Goal: Navigation & Orientation: Find specific page/section

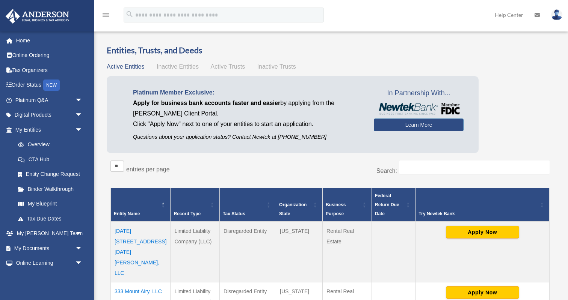
scroll to position [105, 0]
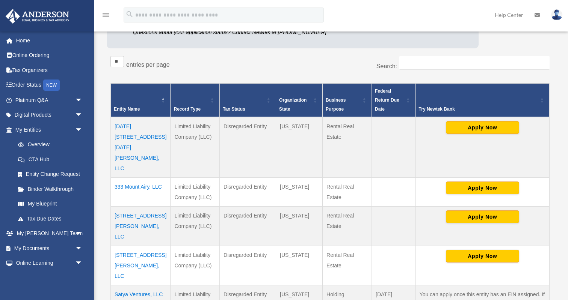
click at [133, 286] on td "Satya Ventures, LLC" at bounding box center [141, 305] width 60 height 39
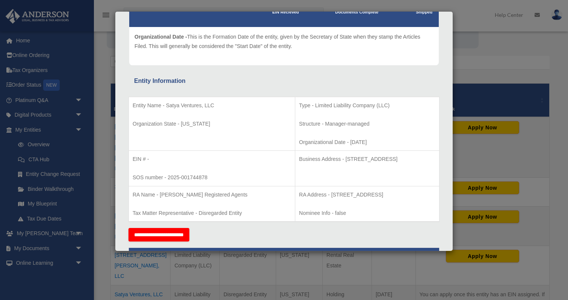
scroll to position [0, 0]
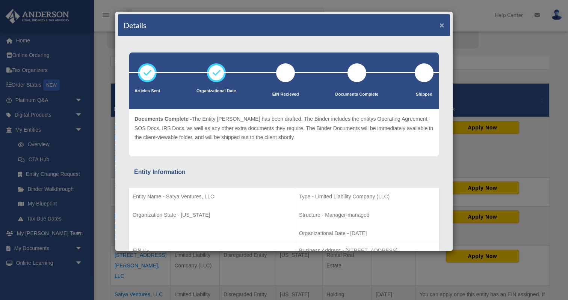
click at [441, 24] on button "×" at bounding box center [441, 25] width 5 height 8
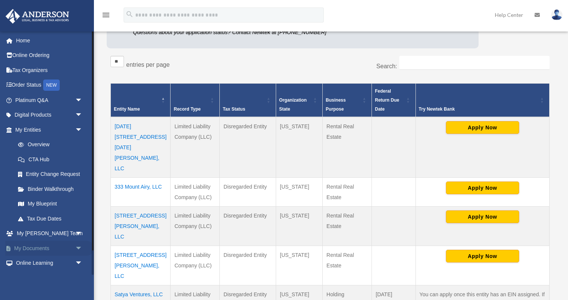
click at [38, 249] on link "My Documents arrow_drop_down" at bounding box center [49, 248] width 89 height 15
click at [80, 247] on span "arrow_drop_down" at bounding box center [82, 248] width 15 height 15
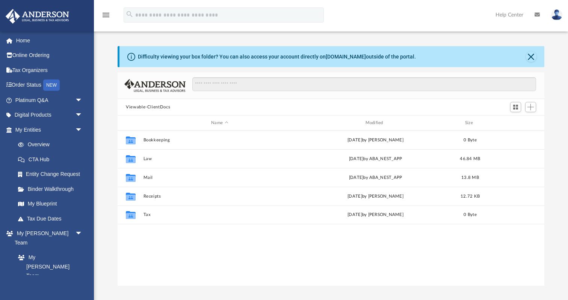
scroll to position [170, 426]
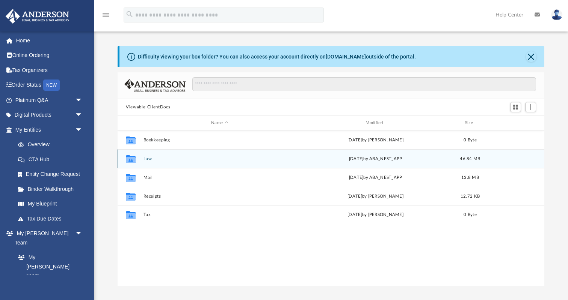
click at [142, 158] on div "Collaborated Folder Law [DATE] by ABA_NEST_APP 46.84 MB" at bounding box center [331, 158] width 426 height 19
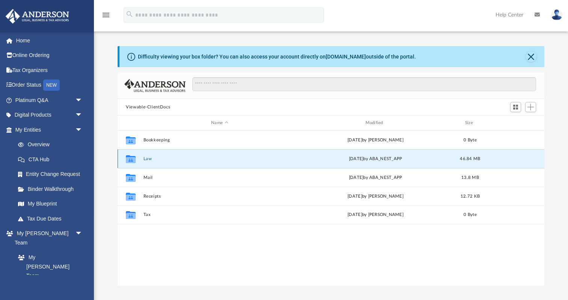
click at [149, 157] on button "Law" at bounding box center [219, 159] width 152 height 5
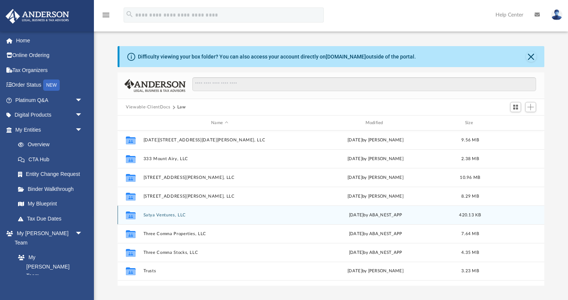
click at [161, 213] on button "Satya Ventures, LLC" at bounding box center [219, 215] width 152 height 5
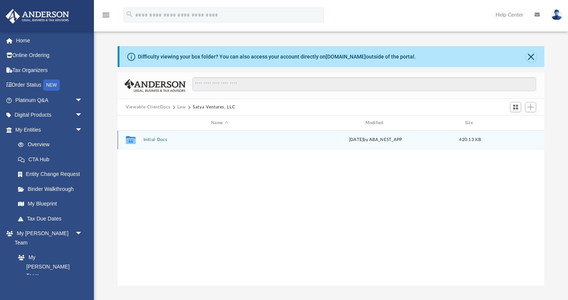
click at [147, 142] on button "Initial Docs" at bounding box center [219, 139] width 152 height 5
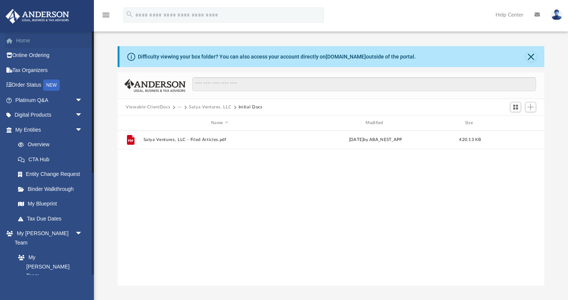
click at [24, 41] on link "Home" at bounding box center [49, 40] width 89 height 15
